Goal: Find specific page/section: Find specific page/section

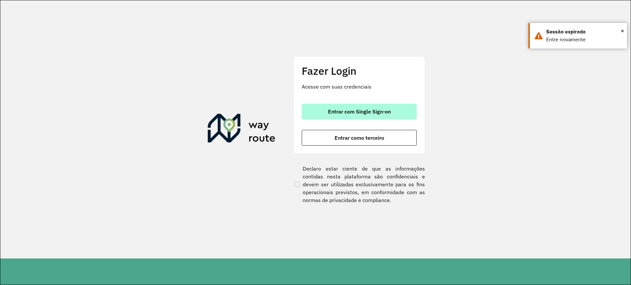
click at [384, 116] on button "Entrar com Single Sign-on" at bounding box center [358, 112] width 115 height 16
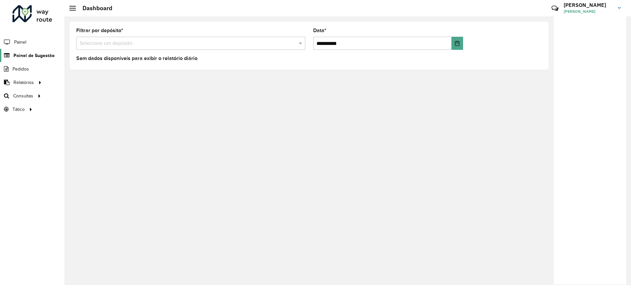
click at [23, 58] on span "Painel de Sugestão" at bounding box center [33, 55] width 41 height 7
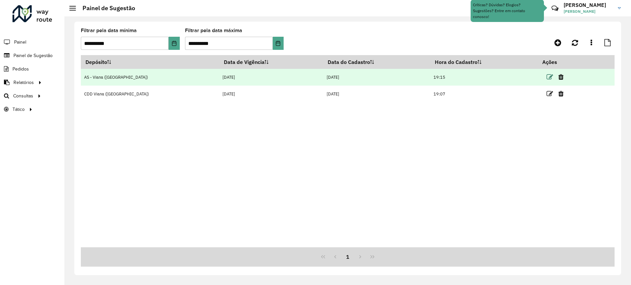
click at [546, 77] on icon at bounding box center [549, 77] width 7 height 7
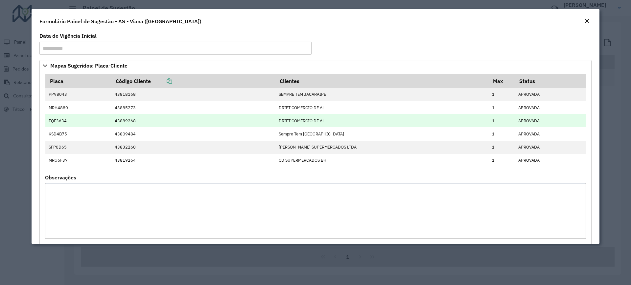
scroll to position [36, 0]
